Goal: Information Seeking & Learning: Learn about a topic

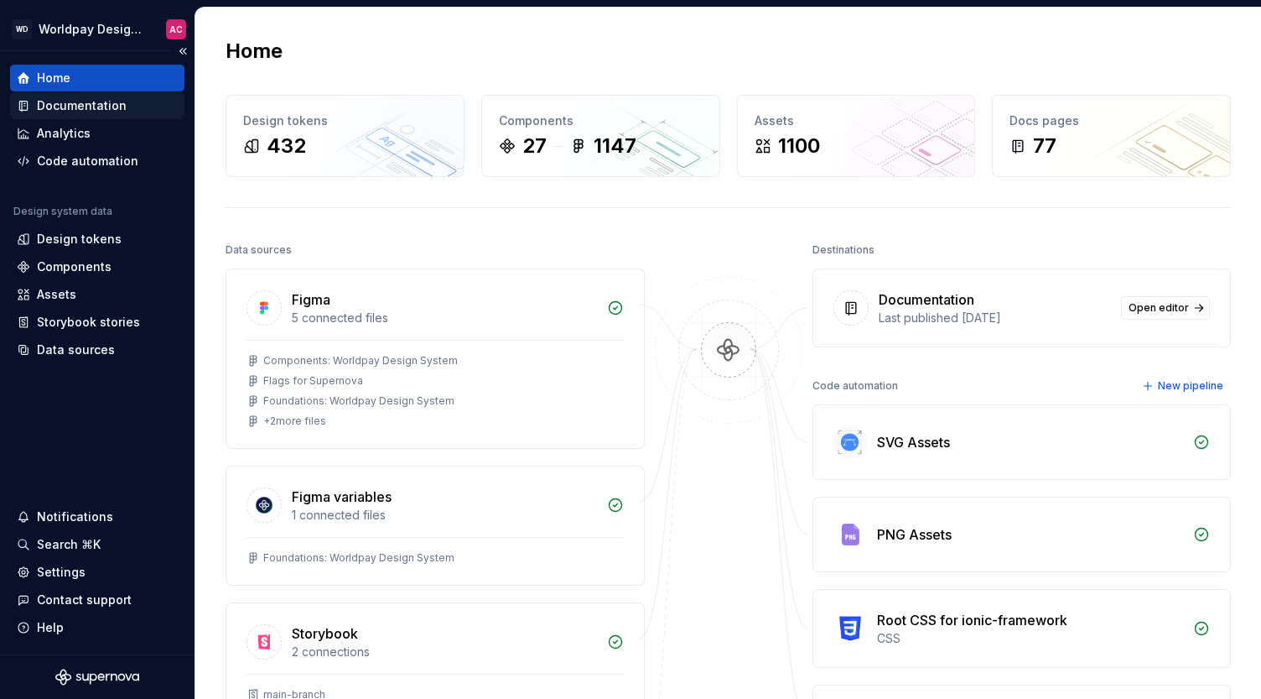
click at [65, 105] on div "Documentation" at bounding box center [82, 105] width 90 height 17
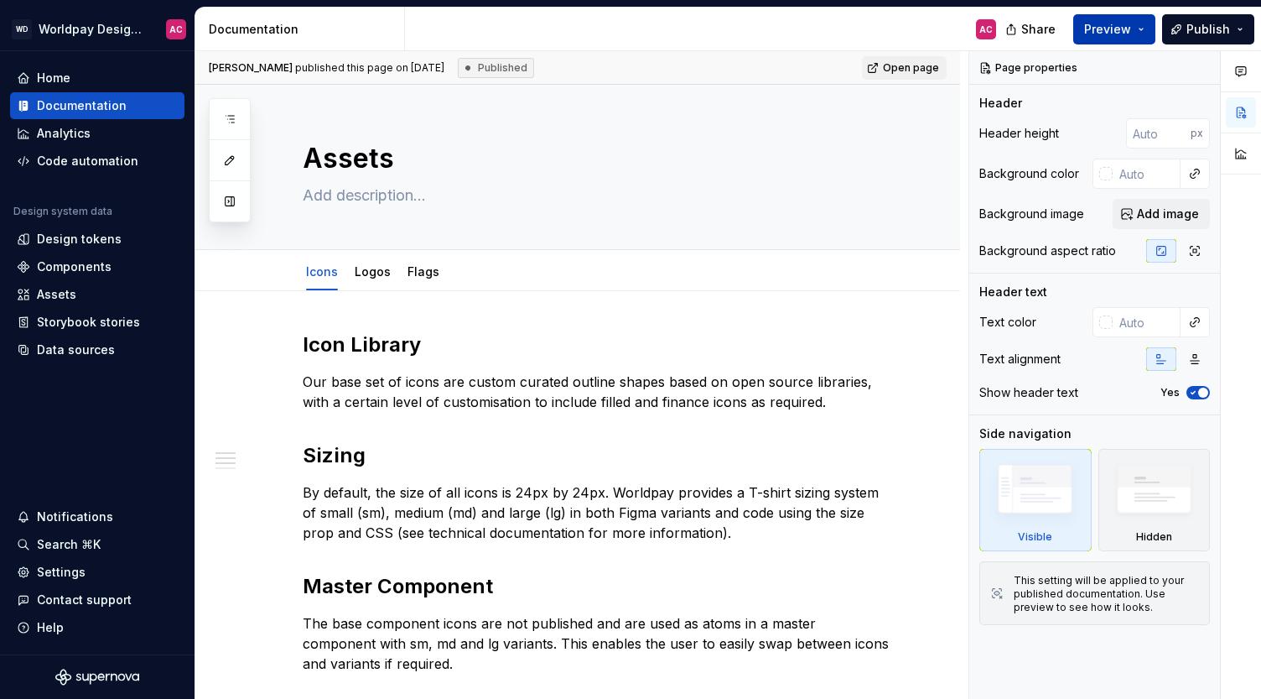
click at [1142, 30] on button "Preview" at bounding box center [1114, 29] width 82 height 30
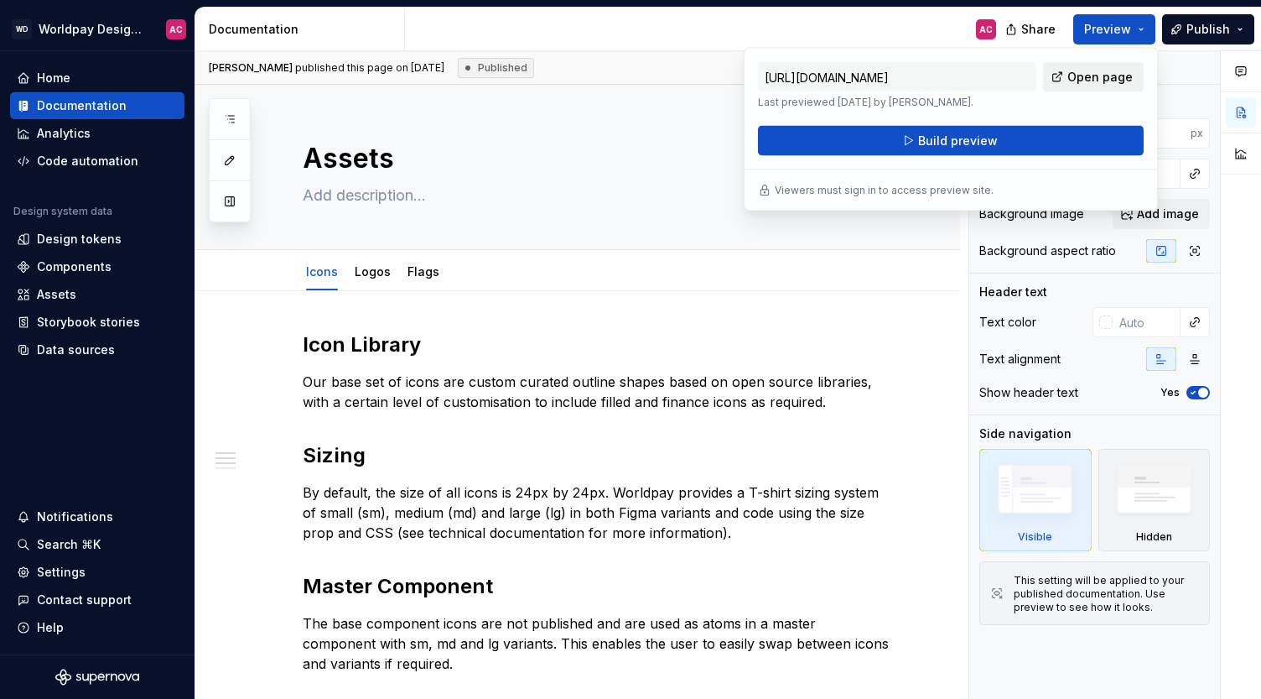
click at [1103, 81] on span "Open page" at bounding box center [1099, 77] width 65 height 17
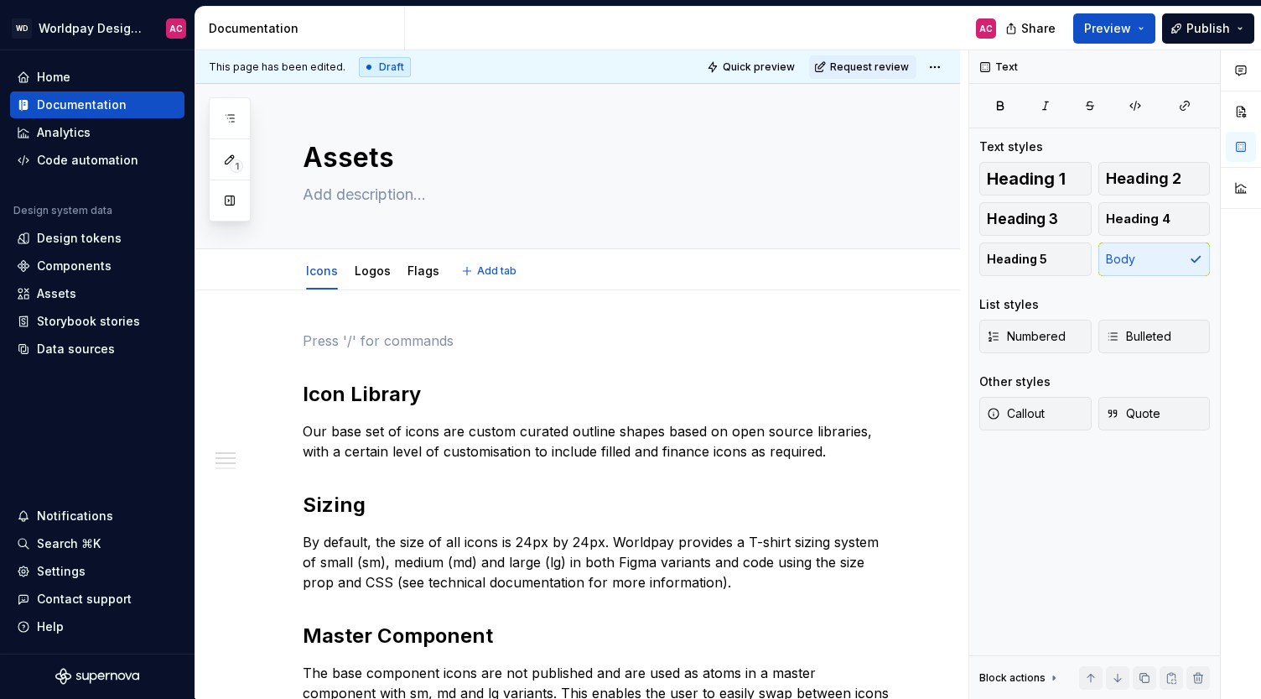
type textarea "*"
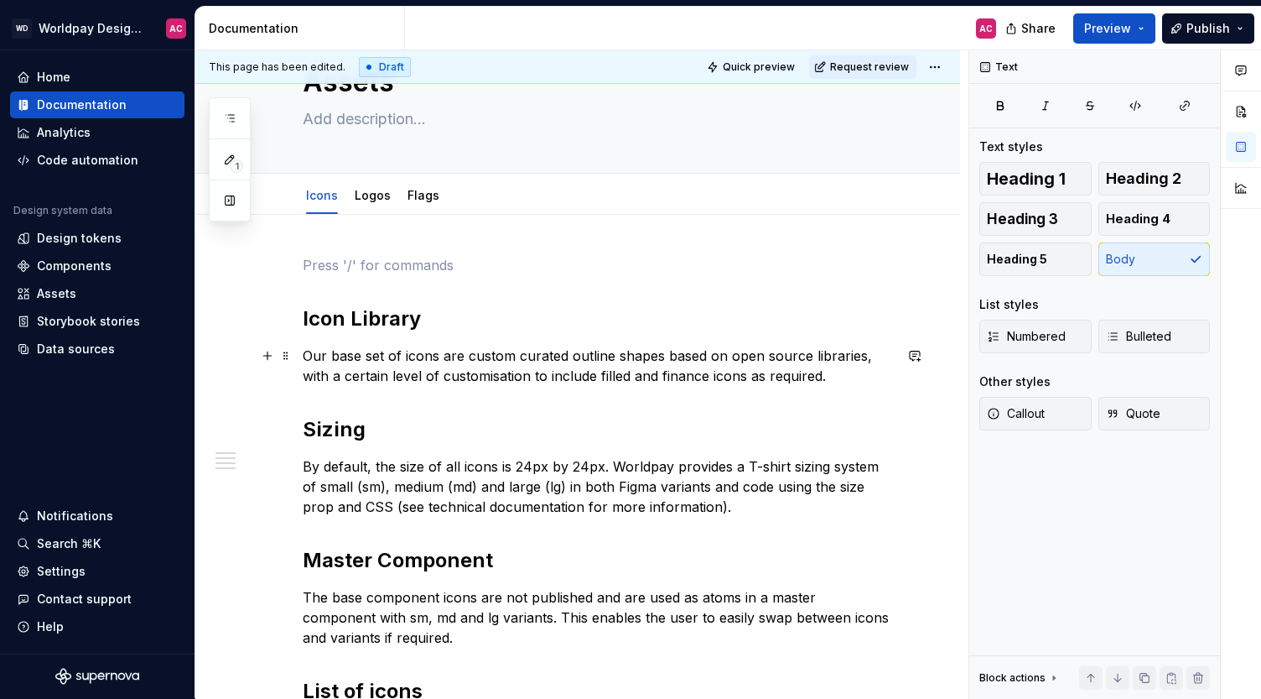
scroll to position [92, 0]
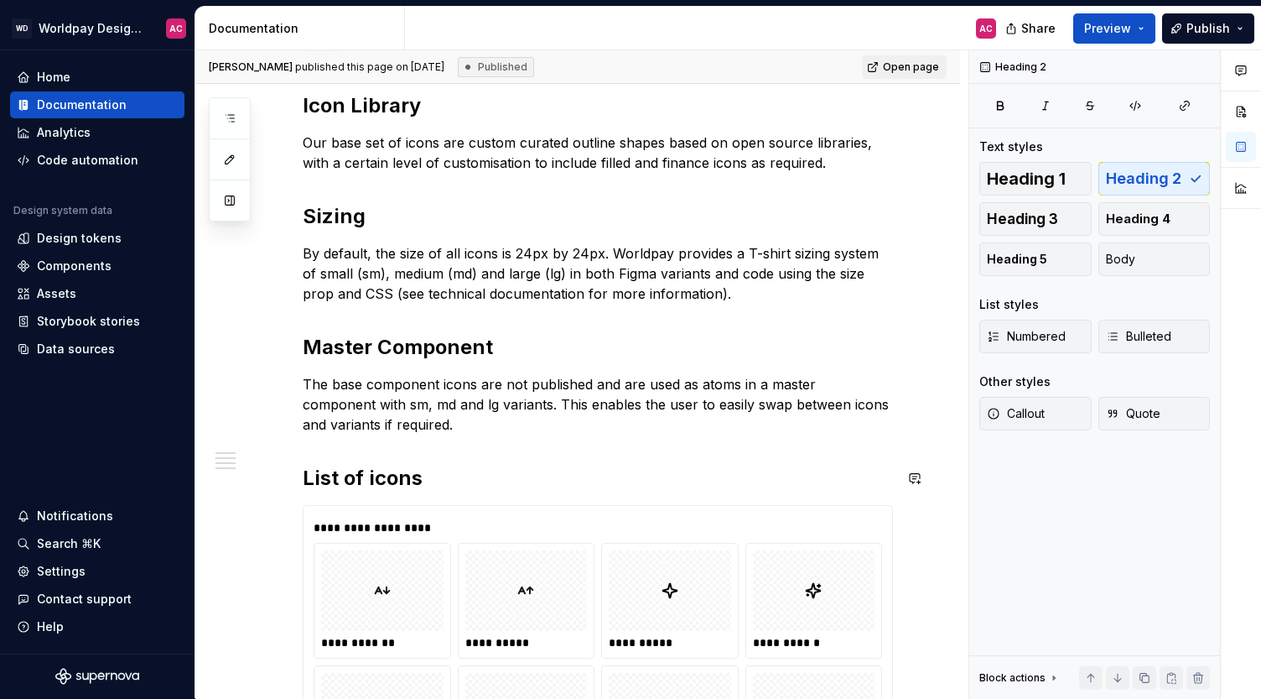
scroll to position [223, 0]
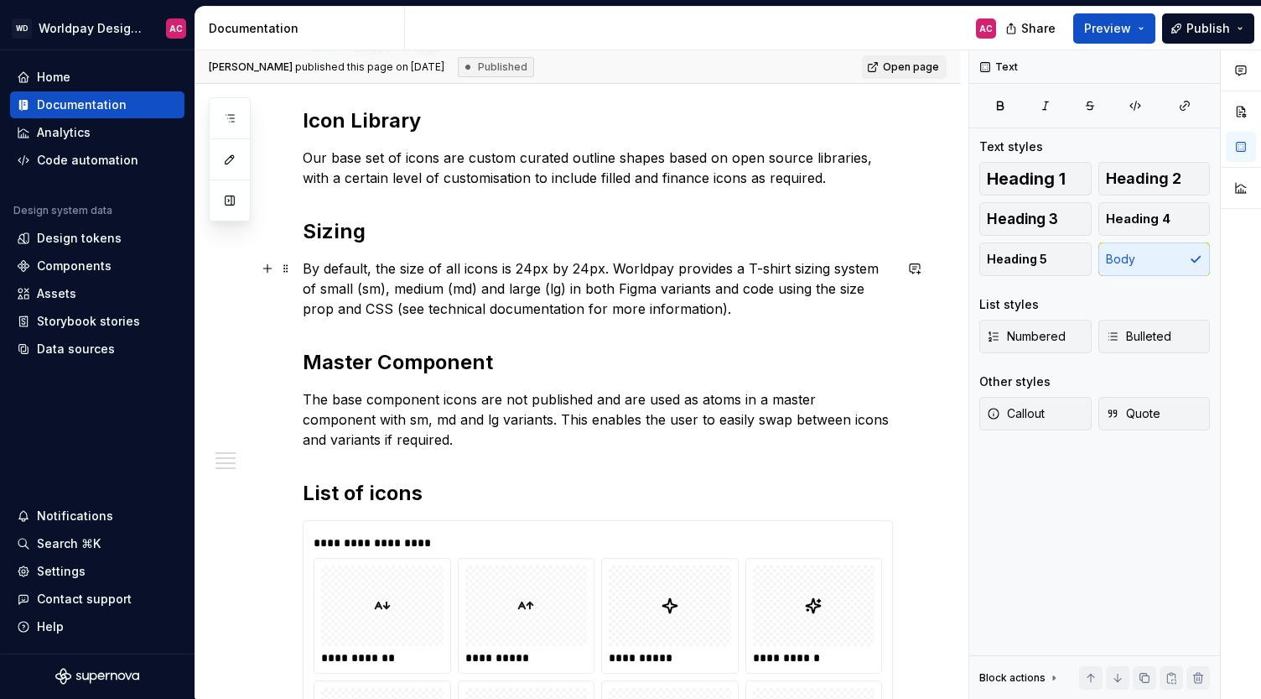
click at [761, 312] on p "By default, the size of all icons is 24px by 24px. Worldpay provides a T-shirt …" at bounding box center [598, 288] width 590 height 60
type textarea "*"
